Goal: Book appointment/travel/reservation

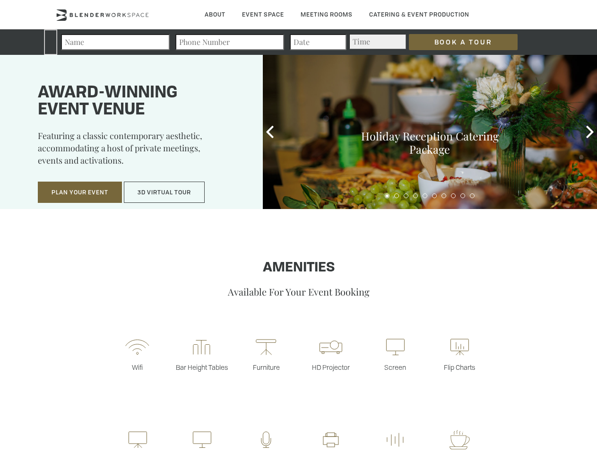
click at [456, 42] on input "Book a Tour" at bounding box center [463, 42] width 109 height 16
click at [80, 192] on button "Plan Your Event" at bounding box center [80, 192] width 84 height 22
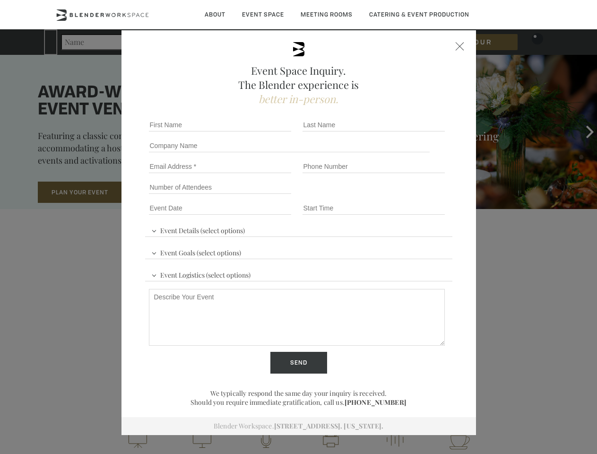
click at [164, 192] on button "3D Virtual Tour" at bounding box center [164, 192] width 81 height 22
click at [270, 132] on icon at bounding box center [270, 132] width 12 height 12
click at [590, 132] on div "Holiday Reception Catering Package" at bounding box center [430, 132] width 334 height 154
click at [387, 196] on div at bounding box center [430, 194] width 334 height 13
click at [397, 196] on div at bounding box center [430, 194] width 334 height 13
